Goal: Task Accomplishment & Management: Manage account settings

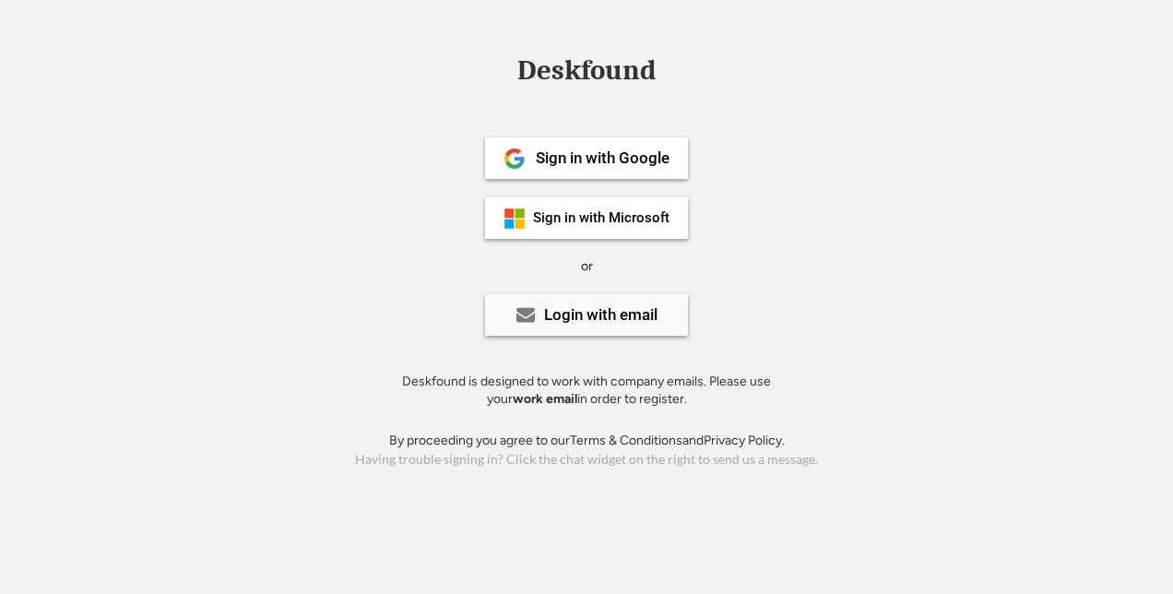
click at [579, 315] on div "Login with email" at bounding box center [600, 315] width 113 height 16
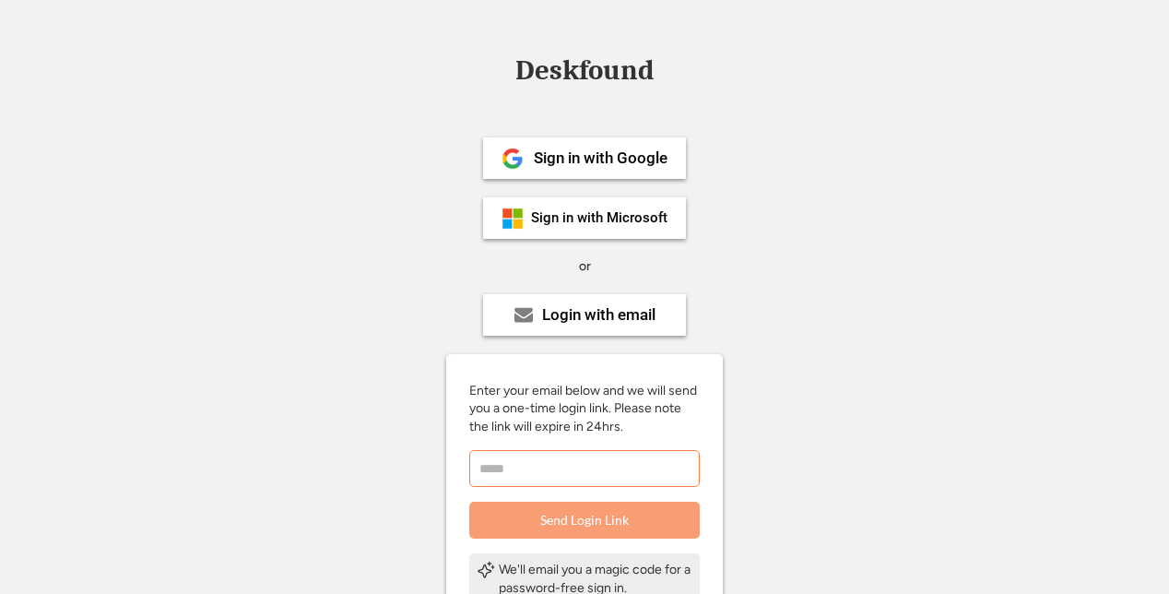
click at [546, 466] on input "email" at bounding box center [584, 468] width 230 height 37
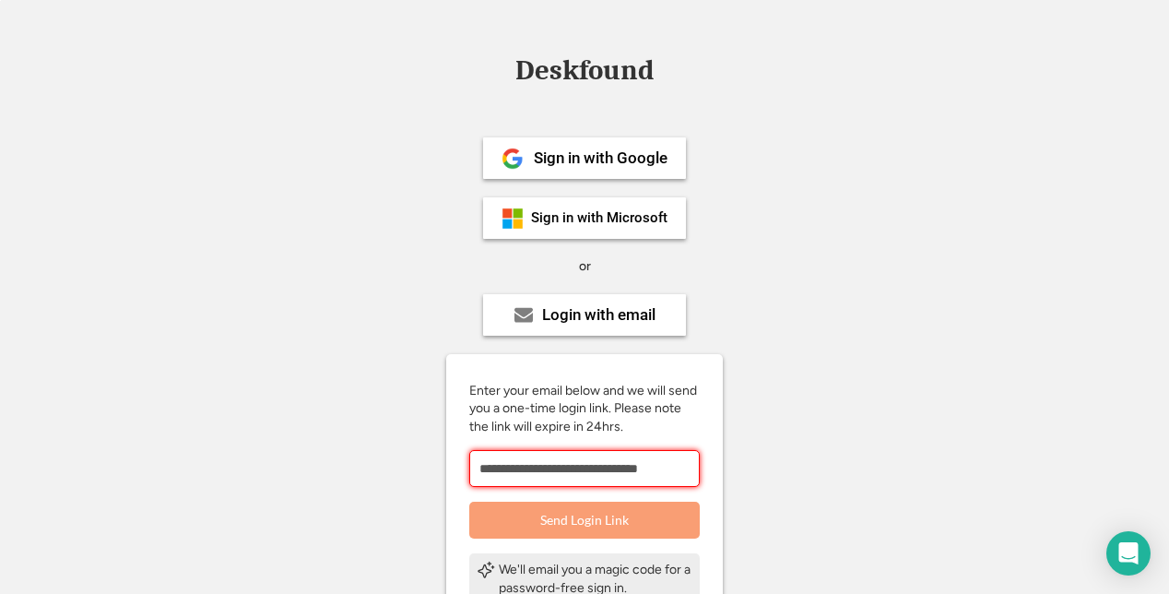
scroll to position [0, 6]
type input "**********"
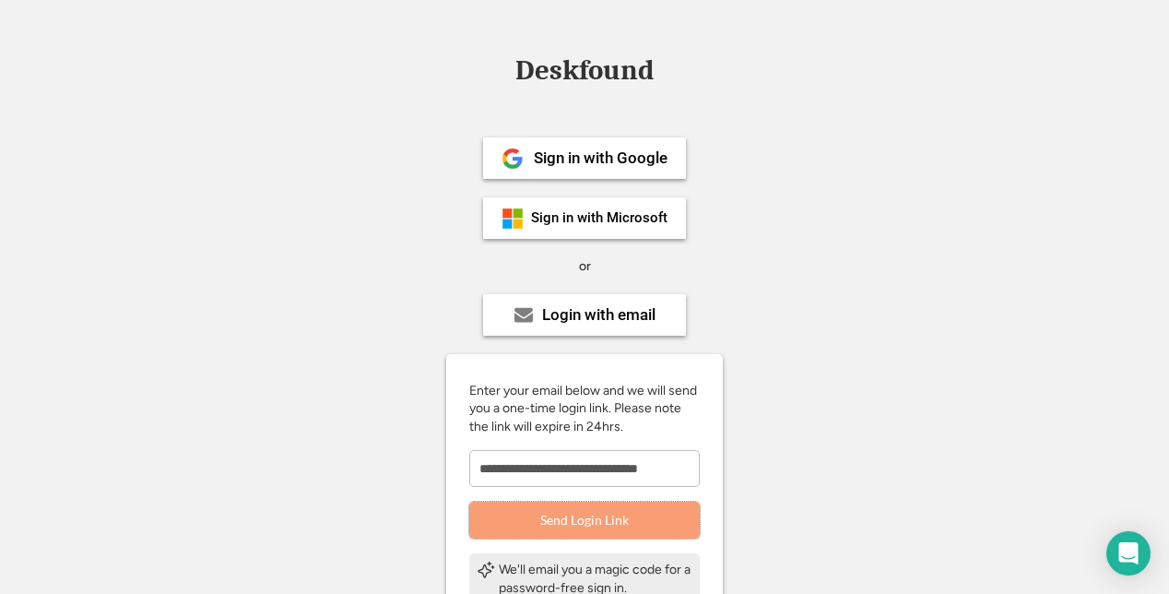
scroll to position [0, 0]
click at [645, 533] on button "Send Login Link" at bounding box center [584, 519] width 230 height 37
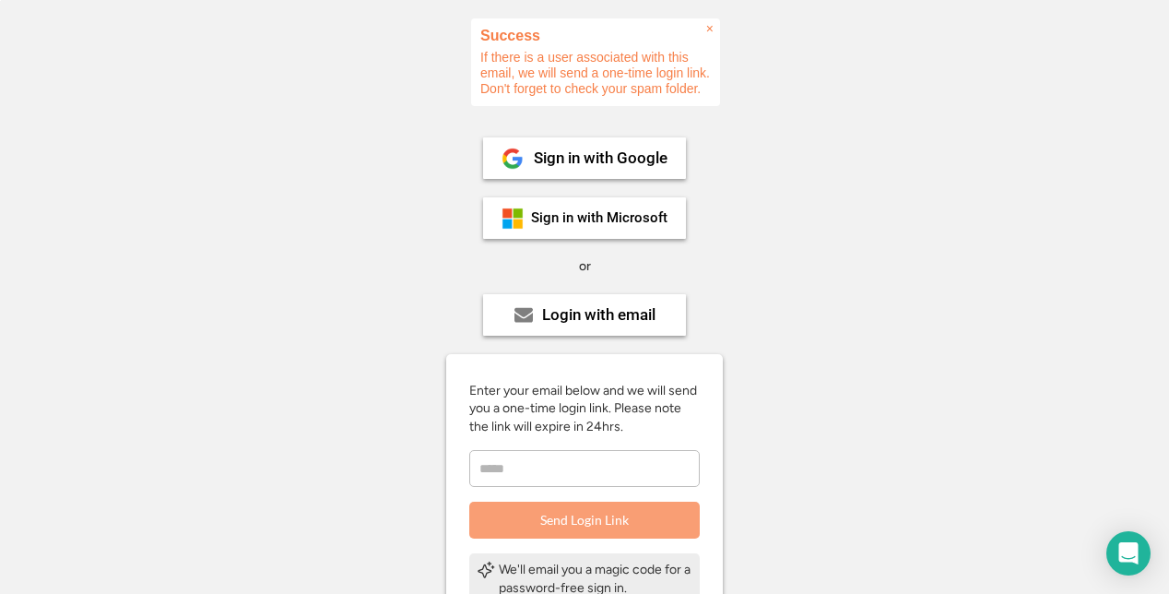
click at [920, 270] on div "Deskfound Sign in with Google Sign in with Microsoft or Login with email Enter …" at bounding box center [584, 440] width 1169 height 768
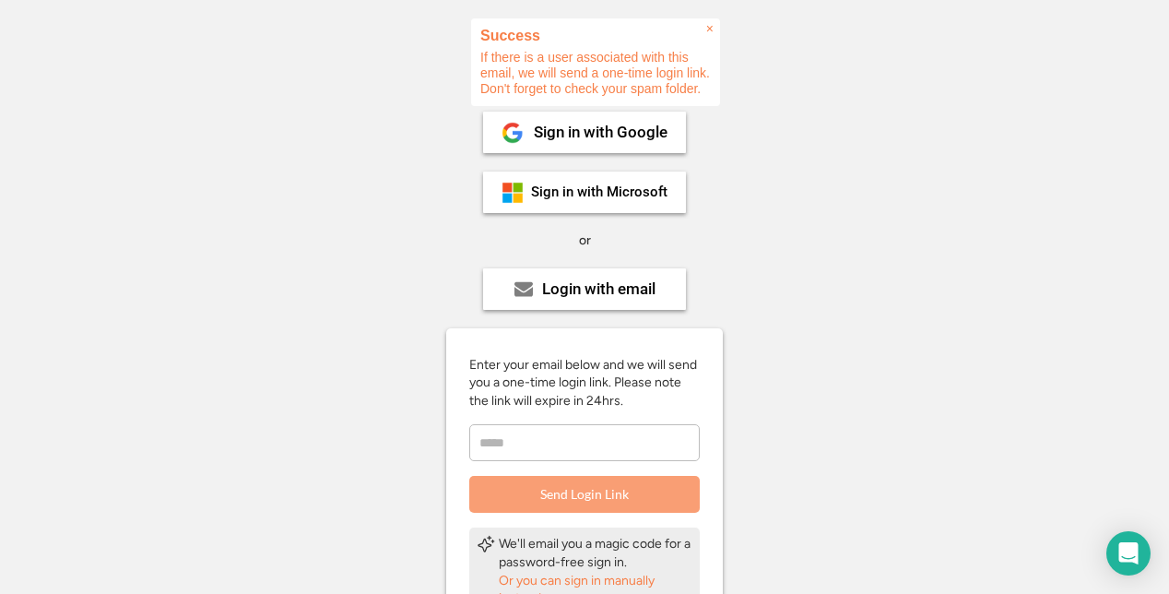
scroll to position [37, 0]
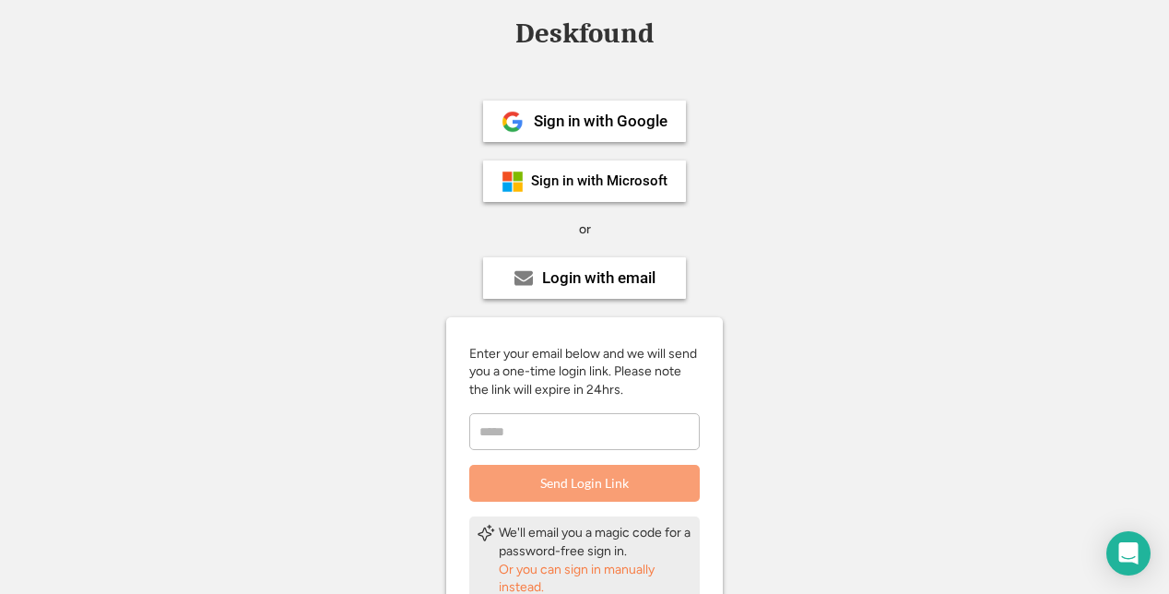
click at [817, 282] on div "Deskfound Sign in with Google Sign in with Microsoft or Login with email Enter …" at bounding box center [584, 403] width 1169 height 768
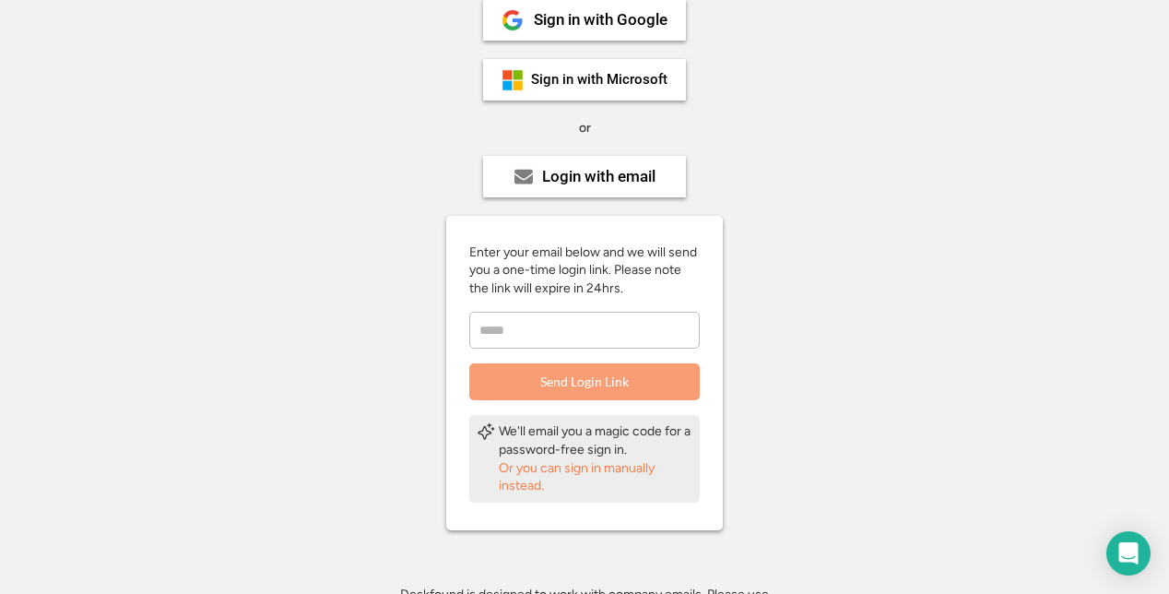
scroll to position [147, 0]
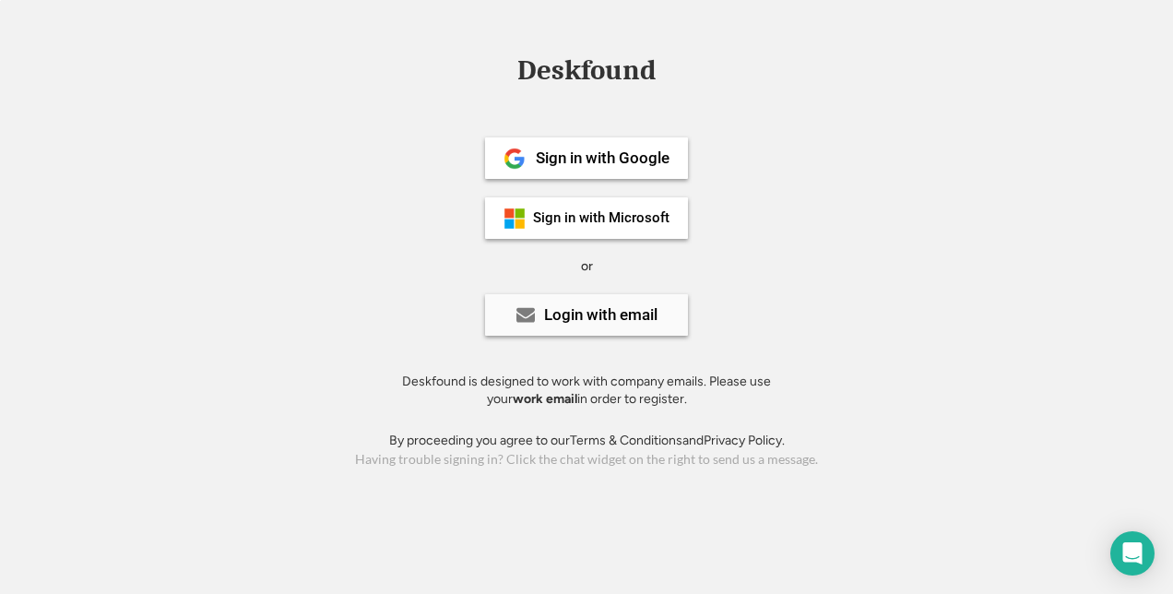
click at [577, 310] on div "Login with email" at bounding box center [600, 315] width 113 height 16
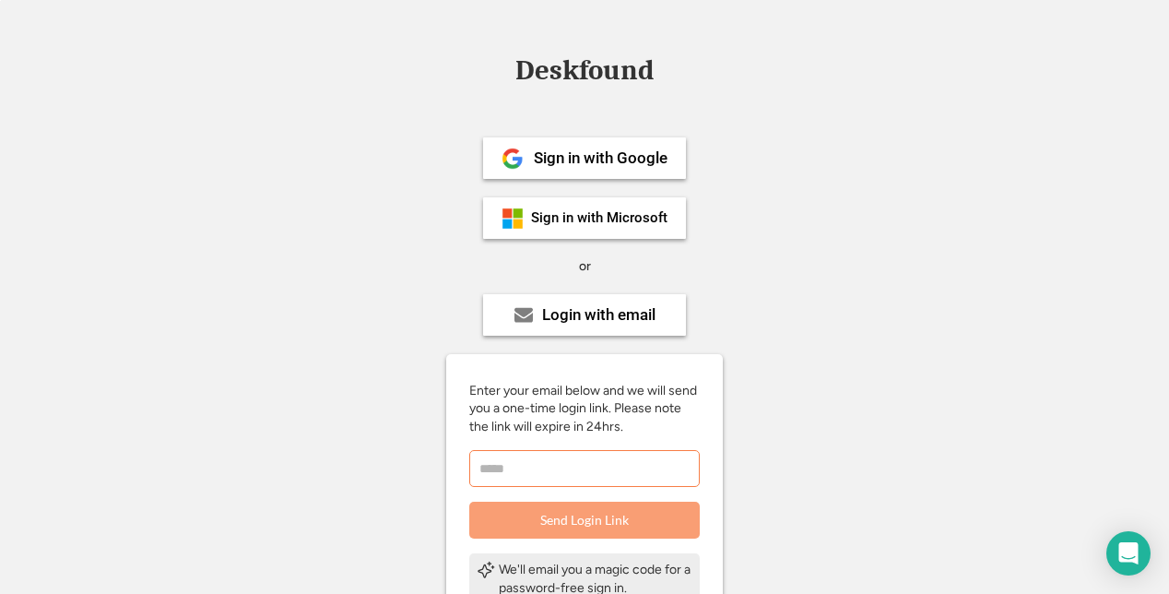
click at [599, 466] on input "email" at bounding box center [584, 468] width 230 height 37
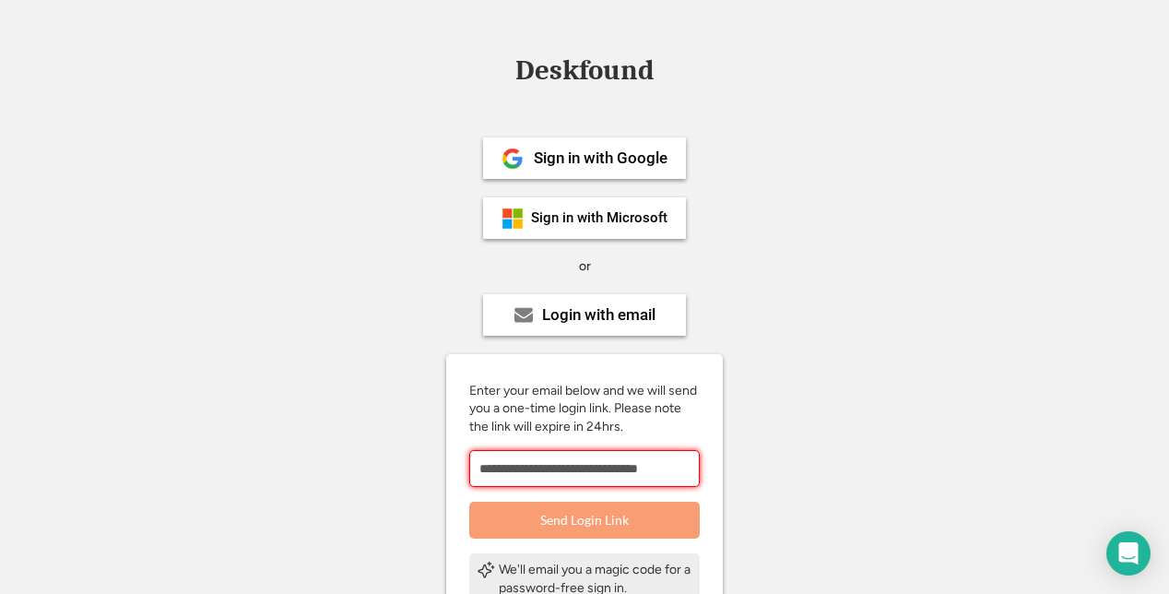
scroll to position [0, 6]
type input "**********"
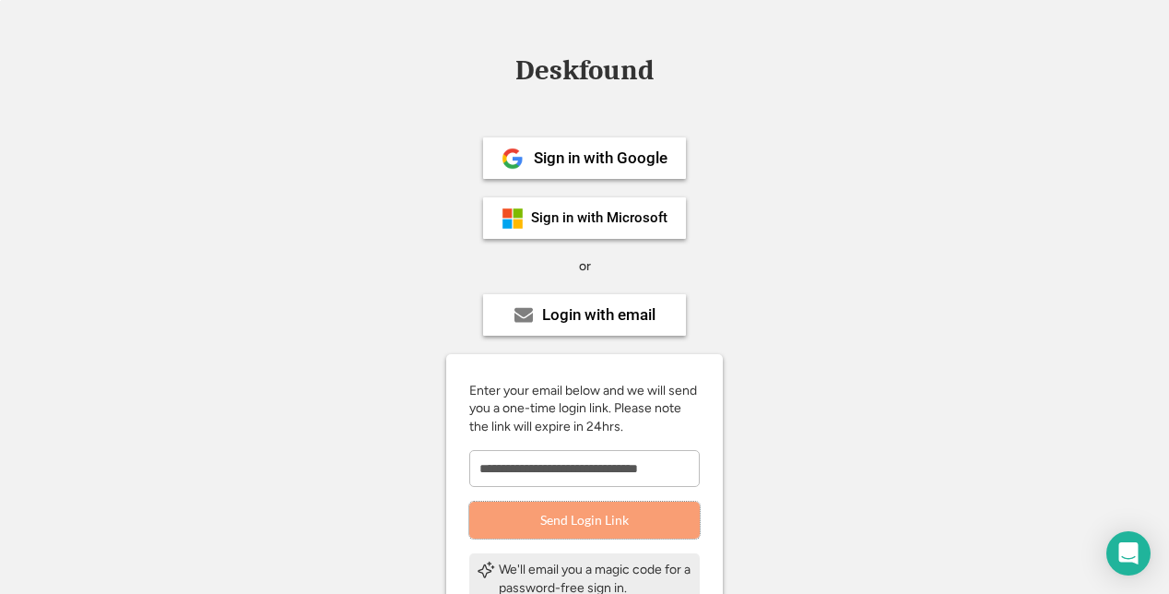
click at [603, 520] on button "Send Login Link" at bounding box center [584, 519] width 230 height 37
